Goal: Task Accomplishment & Management: Manage account settings

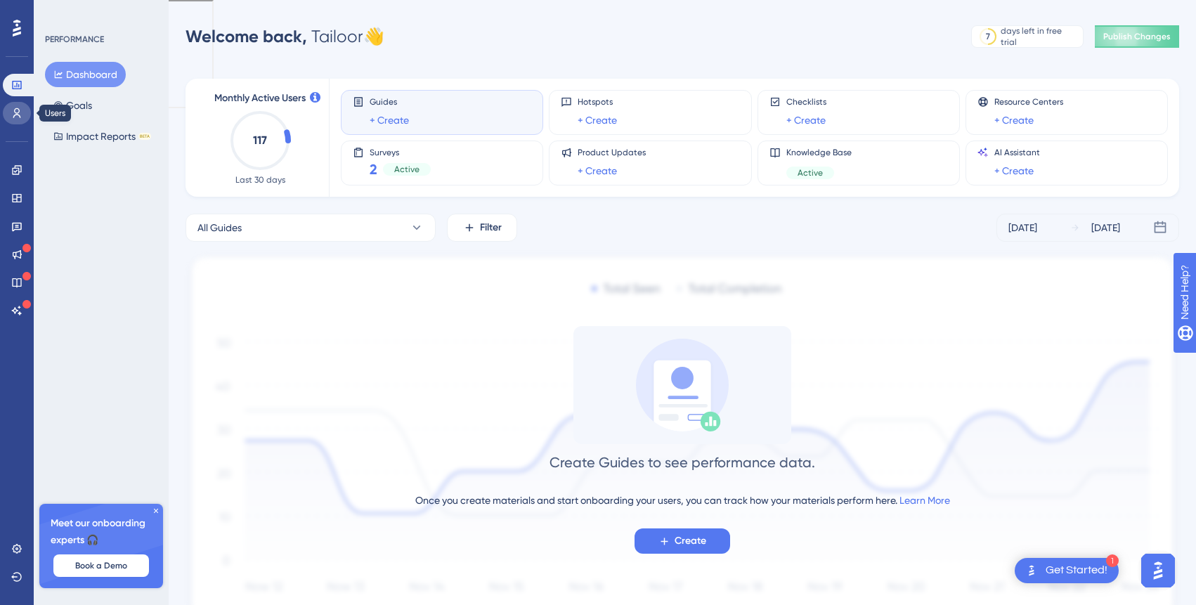
click at [23, 114] on link at bounding box center [17, 113] width 28 height 22
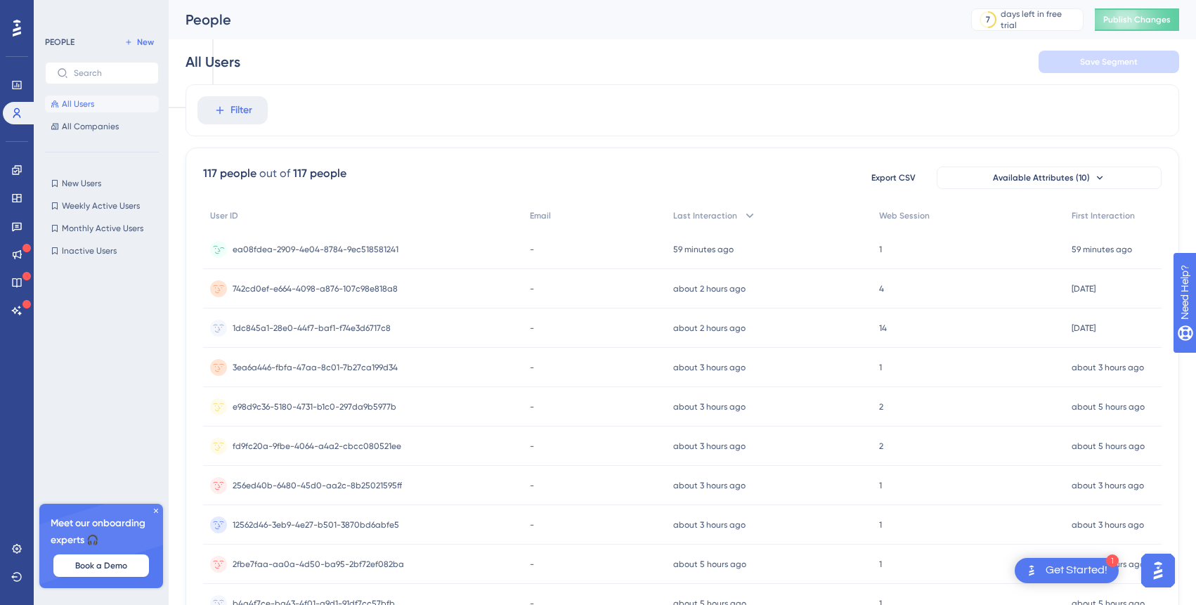
click at [325, 245] on span "ea08fdea-2909-4e04-8784-9ec518581241" at bounding box center [316, 249] width 166 height 11
click at [330, 286] on span "742cd0ef-e664-4098-a876-107c98e818a8" at bounding box center [315, 288] width 165 height 11
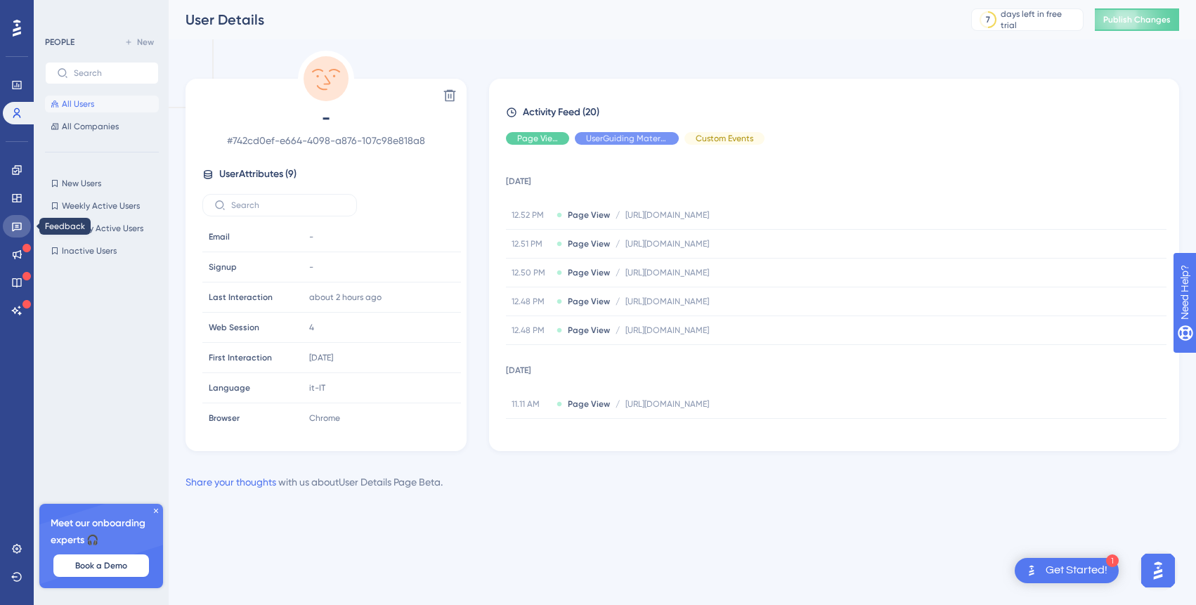
click at [18, 227] on icon at bounding box center [17, 227] width 10 height 9
